Goal: Task Accomplishment & Management: Use online tool/utility

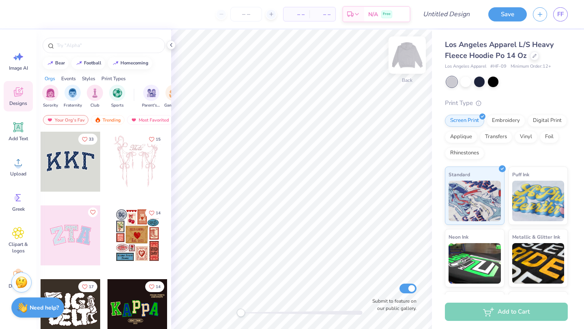
click at [405, 60] on img at bounding box center [407, 55] width 32 height 32
click at [554, 13] on link "FF" at bounding box center [560, 14] width 15 height 14
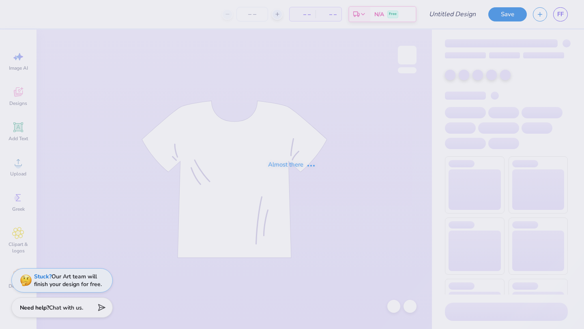
type input "NDP Tanks"
type input "15"
